Goal: Use online tool/utility

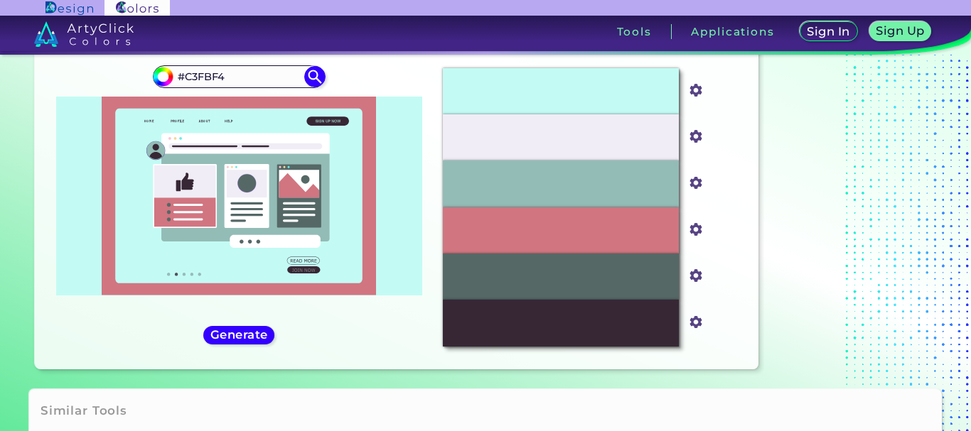
scroll to position [20, 0]
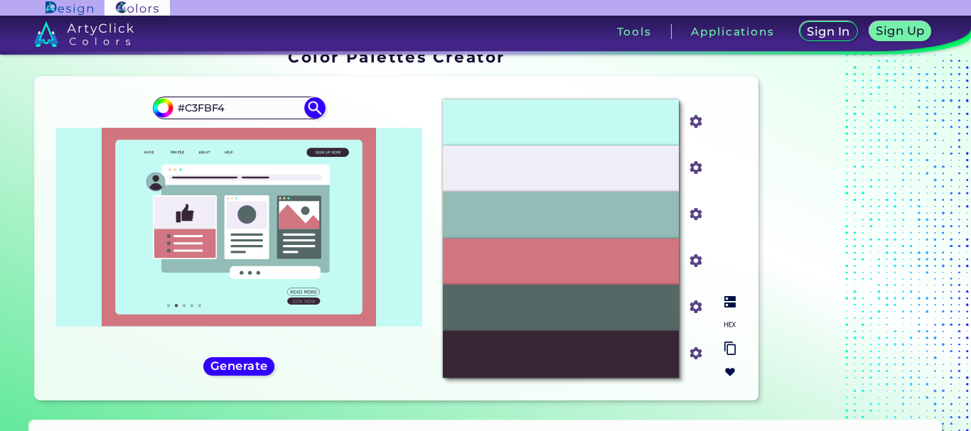
click at [698, 263] on input "#d17581" at bounding box center [693, 260] width 18 height 18
type input "#e6d0d3"
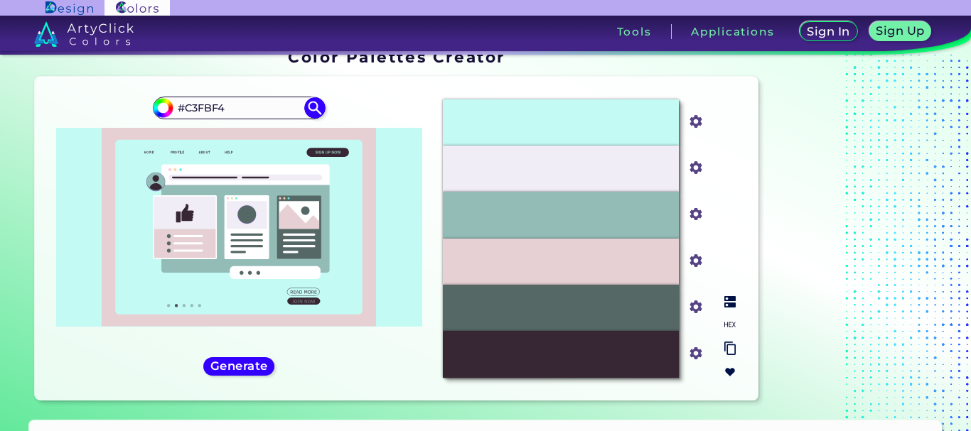
click at [629, 153] on div "#F0EDF6" at bounding box center [561, 169] width 236 height 46
click at [623, 162] on div "#F0EDF6" at bounding box center [561, 169] width 236 height 46
drag, startPoint x: 620, startPoint y: 167, endPoint x: 611, endPoint y: 167, distance: 8.5
click at [619, 167] on div "#F0EDF6" at bounding box center [561, 169] width 236 height 46
drag, startPoint x: 549, startPoint y: 183, endPoint x: 601, endPoint y: 159, distance: 57.9
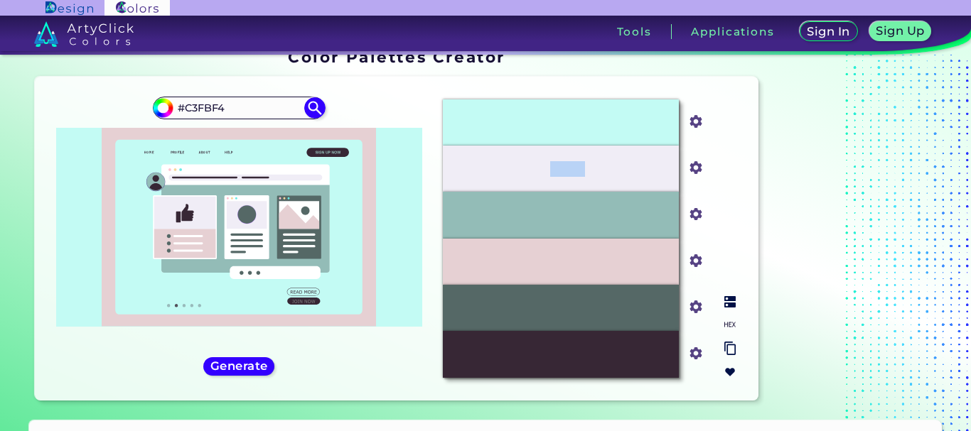
click at [592, 157] on div "#F0EDF6" at bounding box center [561, 169] width 236 height 46
drag, startPoint x: 490, startPoint y: 161, endPoint x: 631, endPoint y: 183, distance: 143.0
click at [631, 184] on div "#F0EDF6" at bounding box center [561, 169] width 236 height 46
click at [695, 172] on input "#f0edf6" at bounding box center [693, 167] width 18 height 18
type input "#3e2277"
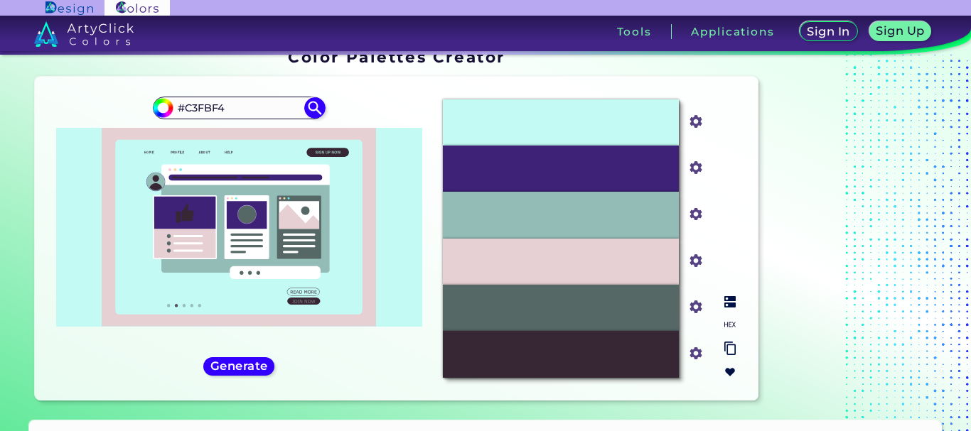
click at [733, 304] on img at bounding box center [729, 301] width 11 height 11
click at [726, 301] on img at bounding box center [729, 301] width 11 height 11
click at [727, 302] on img at bounding box center [729, 301] width 11 height 11
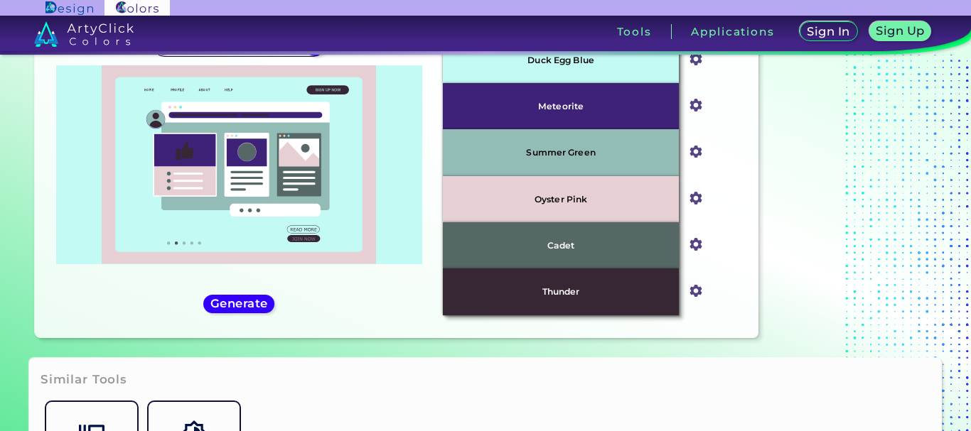
scroll to position [222, 0]
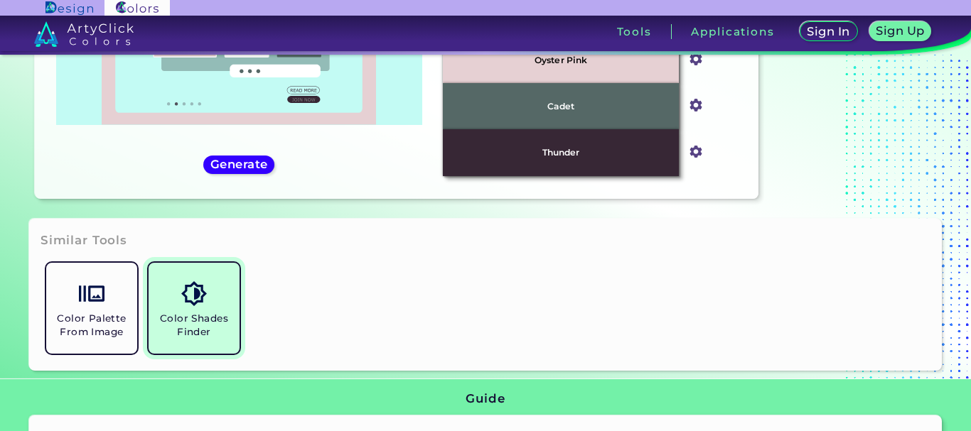
click at [213, 298] on link "Color Shades Finder" at bounding box center [194, 308] width 102 height 102
